Goal: Download file/media

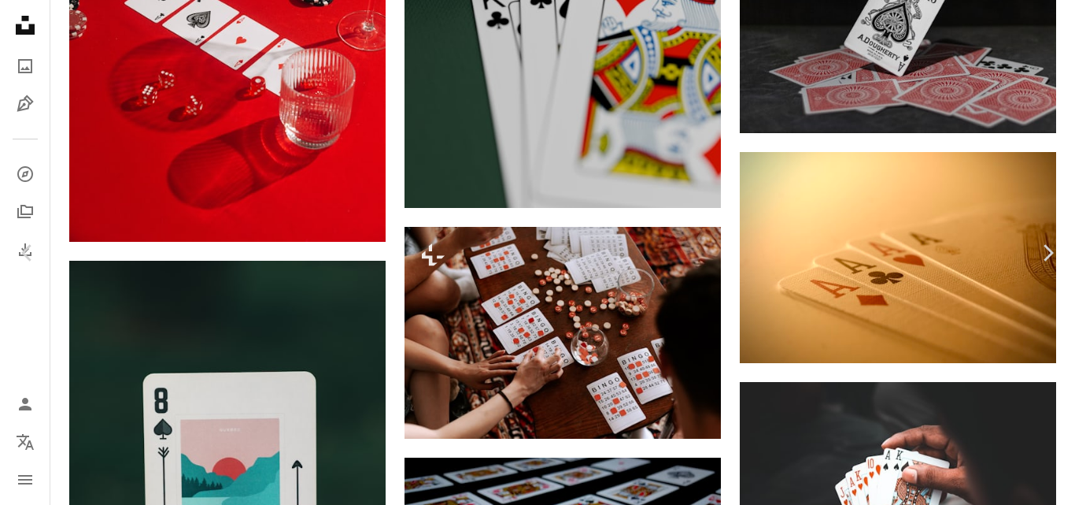
scroll to position [24469, 0]
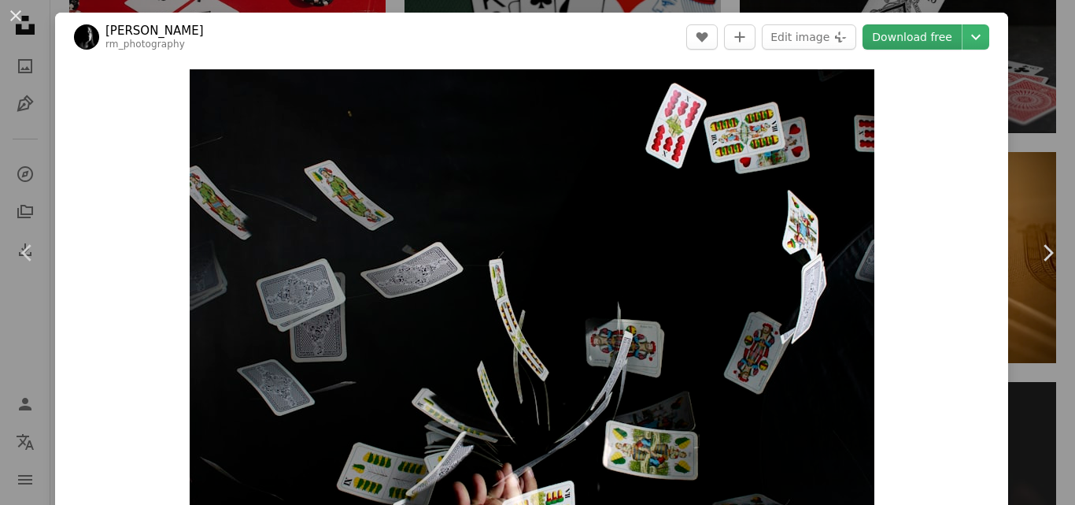
click at [916, 39] on link "Download free" at bounding box center [912, 36] width 99 height 25
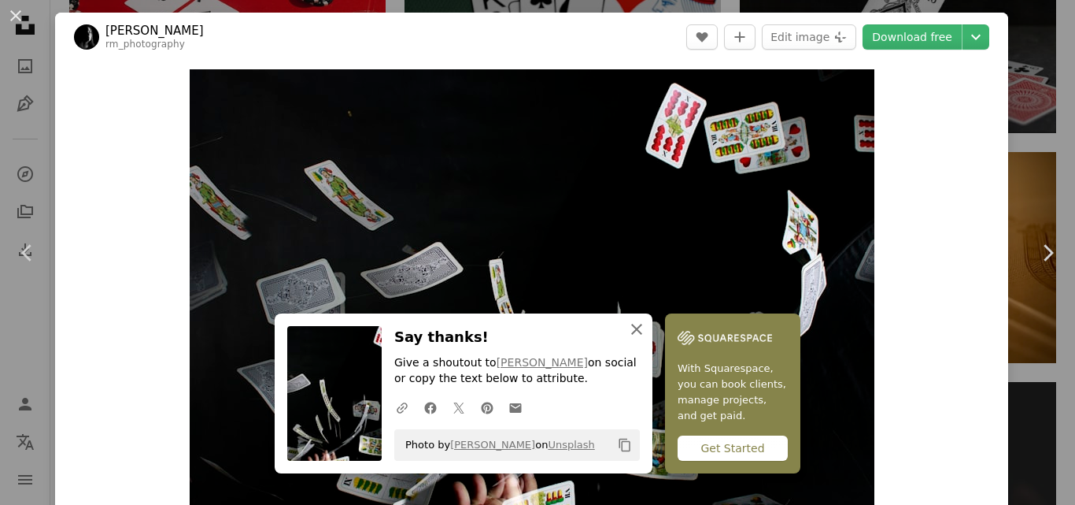
click at [627, 328] on icon "An X shape" at bounding box center [636, 329] width 19 height 19
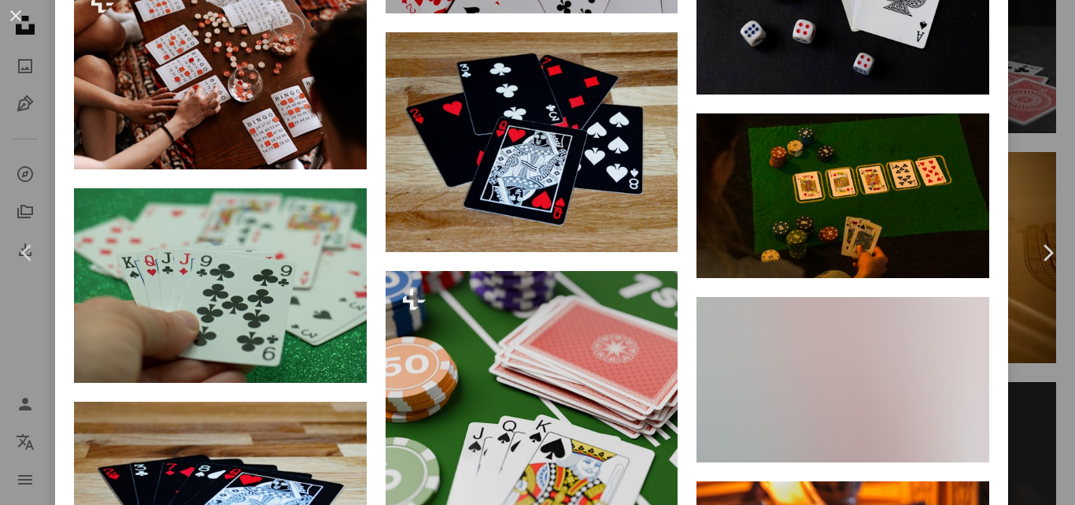
scroll to position [12562, 0]
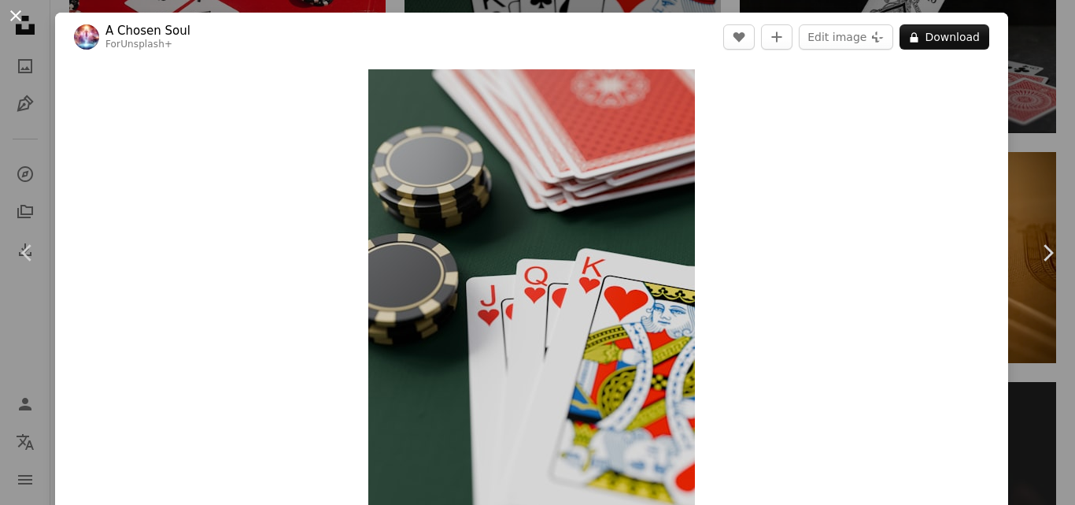
click at [13, 13] on button "An X shape" at bounding box center [15, 15] width 19 height 19
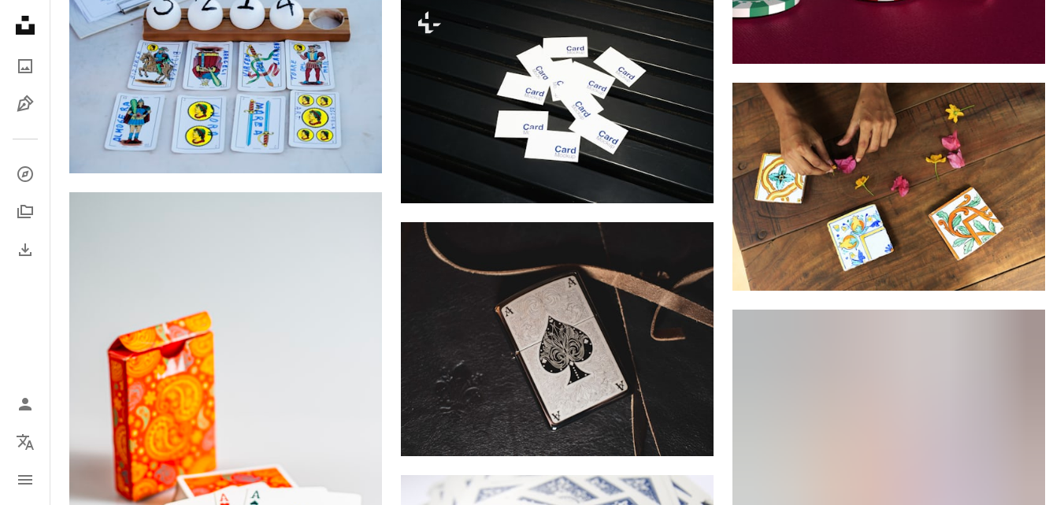
scroll to position [50761, 0]
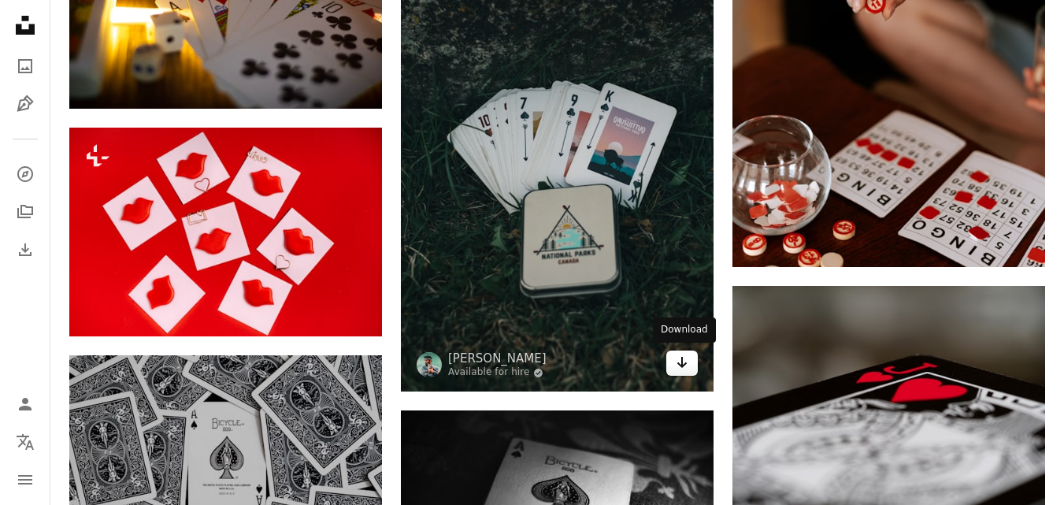
click at [687, 365] on icon "Arrow pointing down" at bounding box center [682, 362] width 13 height 19
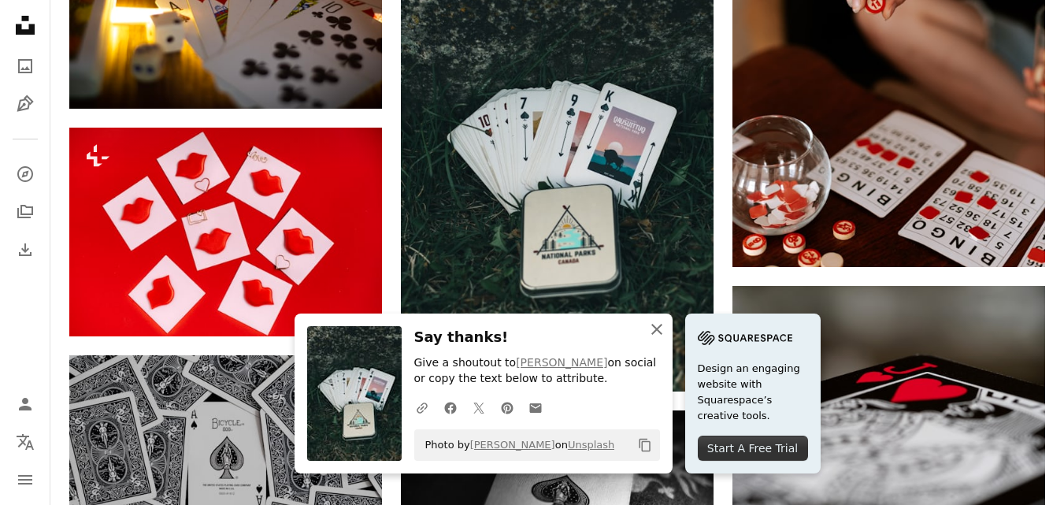
click at [656, 329] on icon "button" at bounding box center [656, 329] width 11 height 11
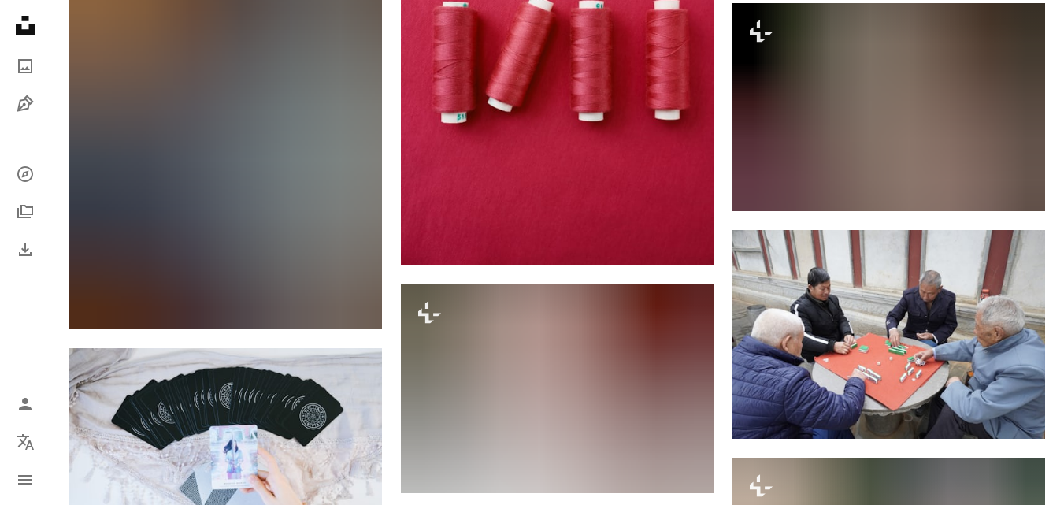
scroll to position [77845, 0]
